Goal: Information Seeking & Learning: Understand process/instructions

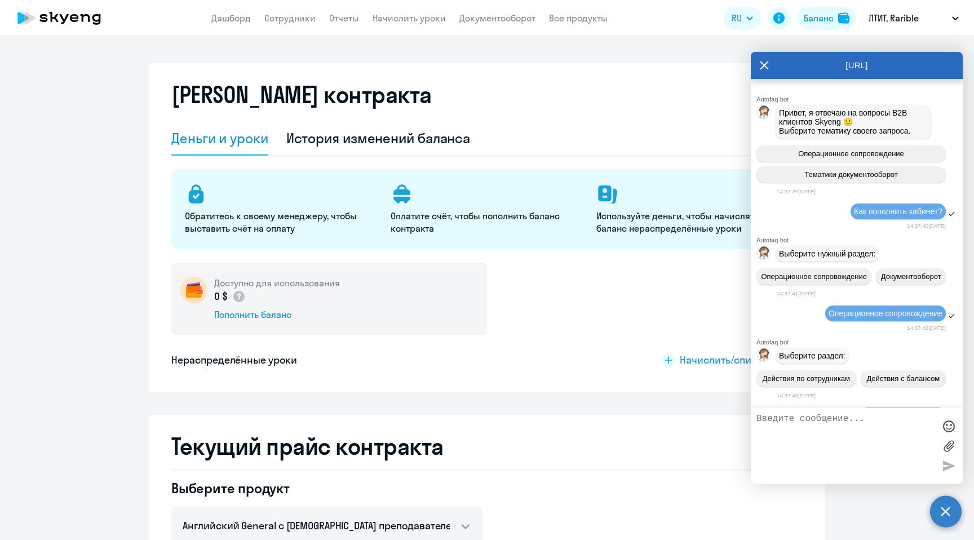
select select "english_adult_not_native_speaker"
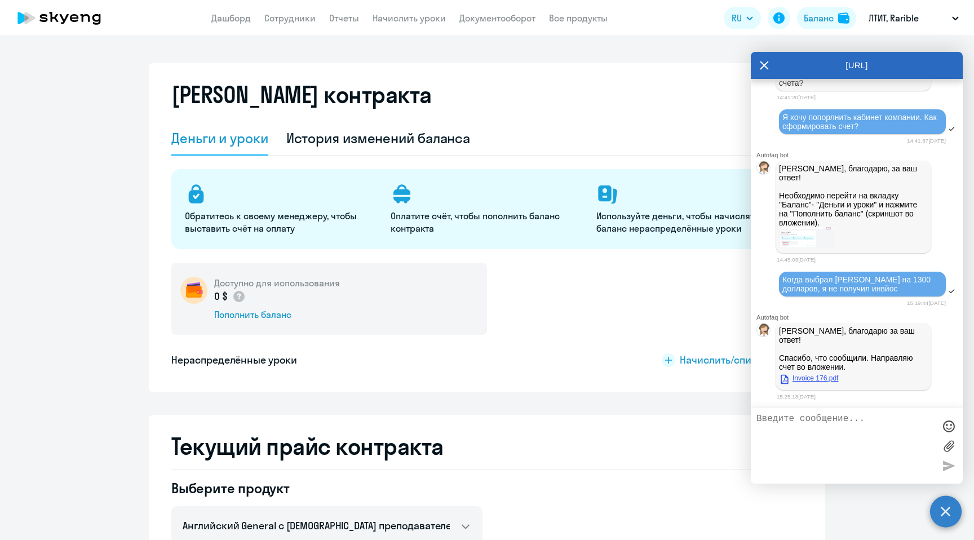
click at [827, 376] on link "Invoice 176.pdf" at bounding box center [808, 378] width 59 height 14
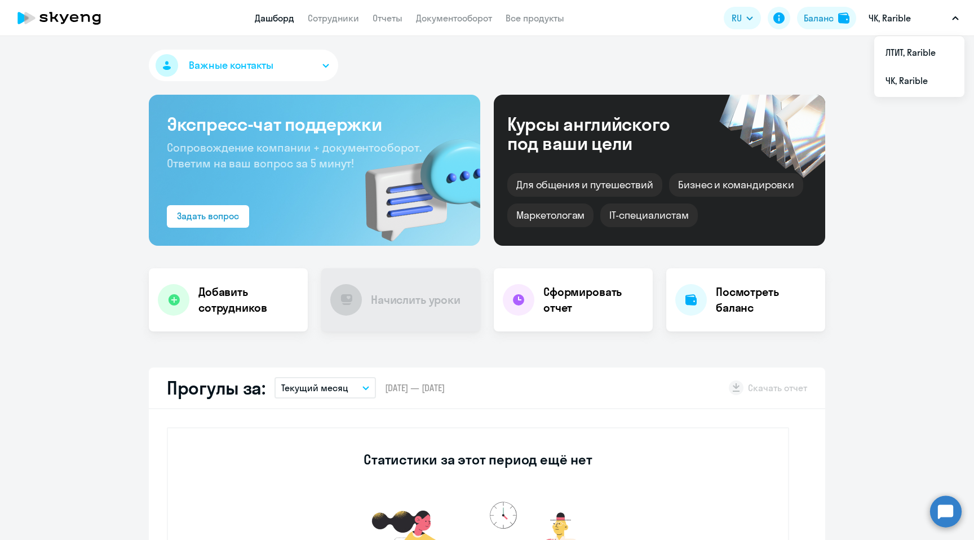
click at [922, 21] on button "ЧК, Rarible" at bounding box center [913, 18] width 101 height 27
click at [905, 20] on p "ЧК, Rarible" at bounding box center [889, 18] width 42 height 14
click at [895, 47] on li "ЛТИТ, Rarible" at bounding box center [919, 52] width 90 height 28
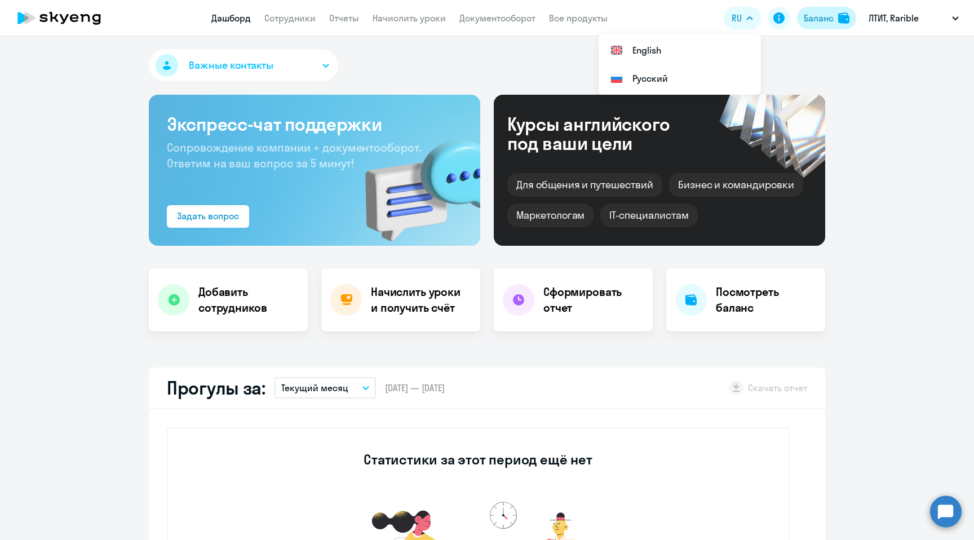
click at [814, 19] on div "Баланс" at bounding box center [819, 18] width 30 height 14
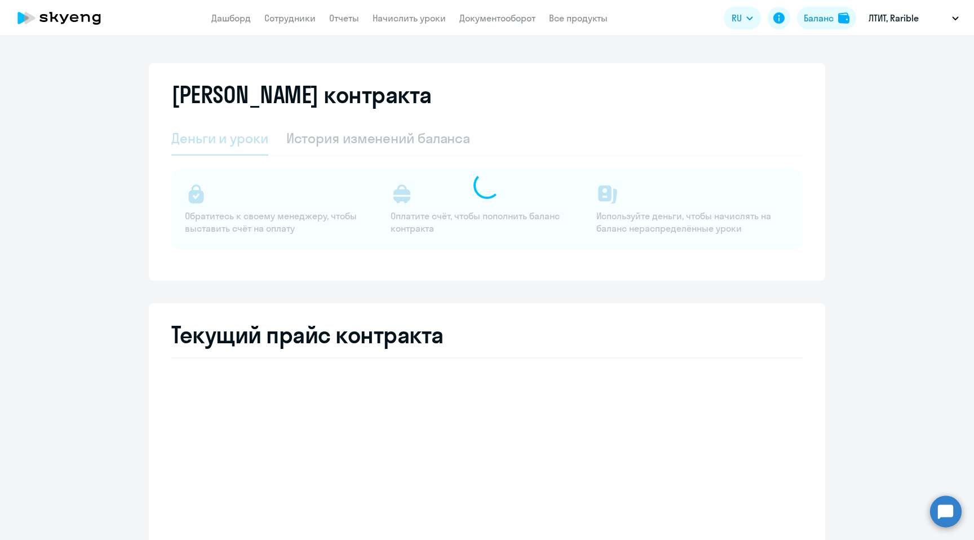
select select "english_adult_not_native_speaker"
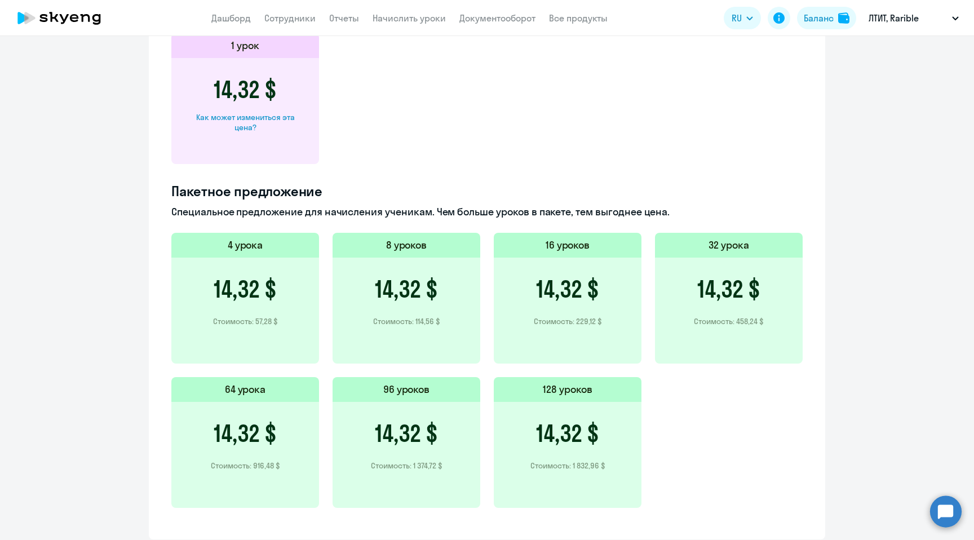
scroll to position [593, 0]
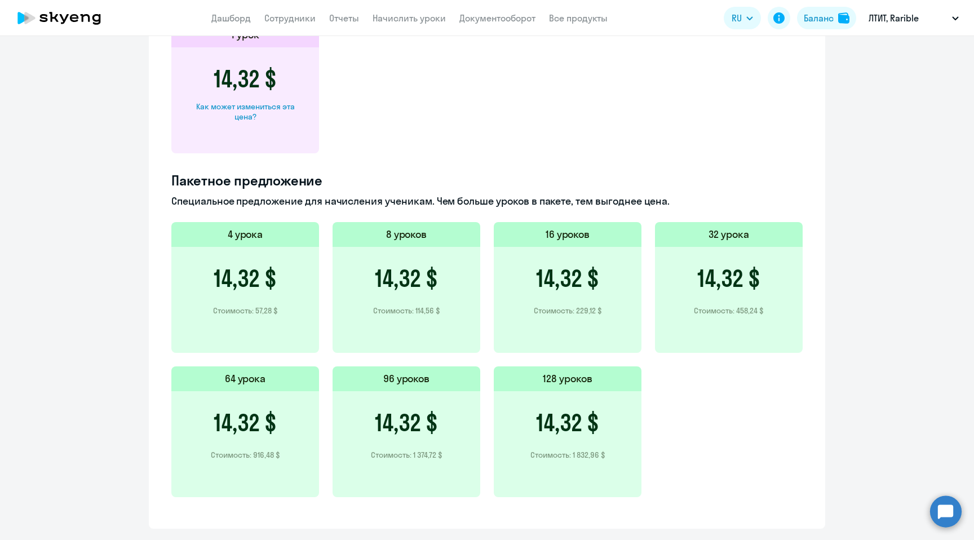
click at [237, 108] on div "Как может измениться эта цена?" at bounding box center [245, 111] width 112 height 20
select select "english_adult_not_native_speaker"
